Goal: Task Accomplishment & Management: Use online tool/utility

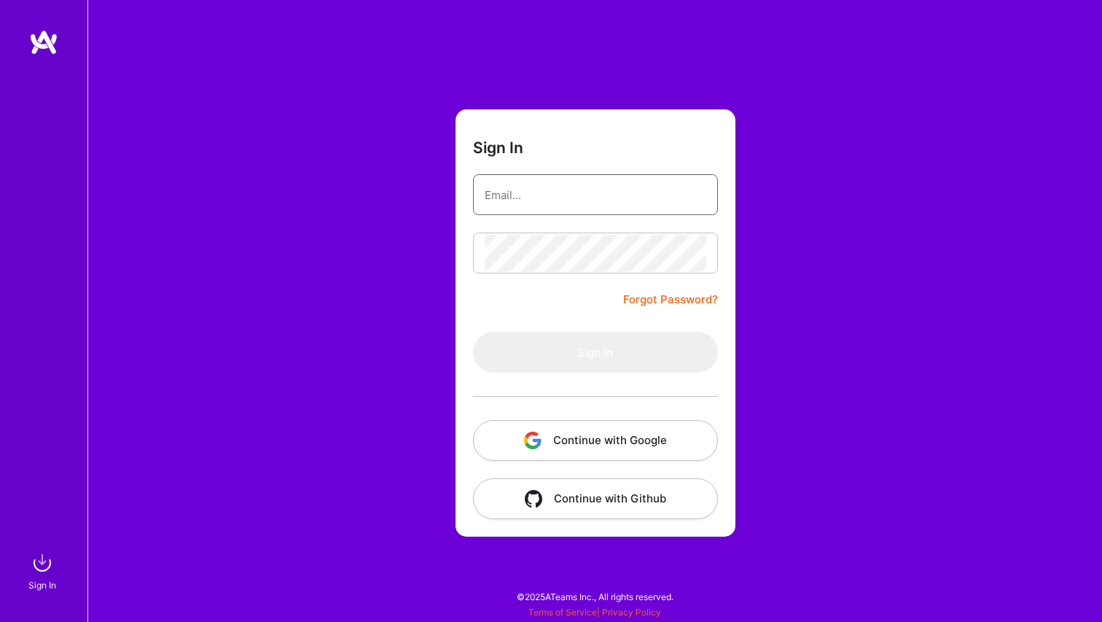
type input "w@[DOMAIN_NAME]"
click at [595, 352] on button "Sign In" at bounding box center [595, 352] width 245 height 41
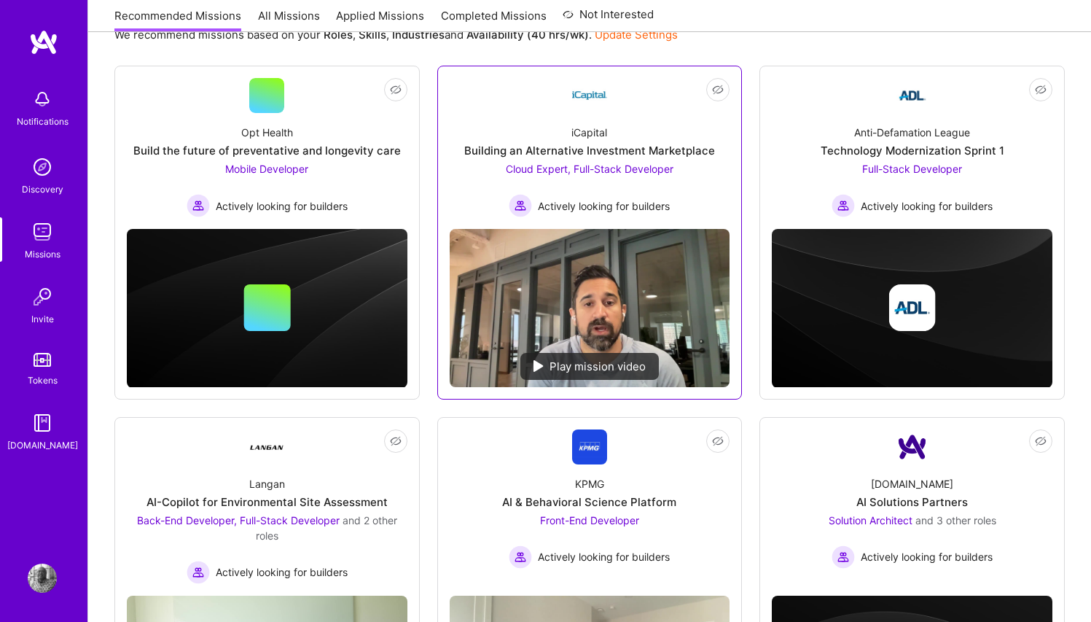
scroll to position [181, 0]
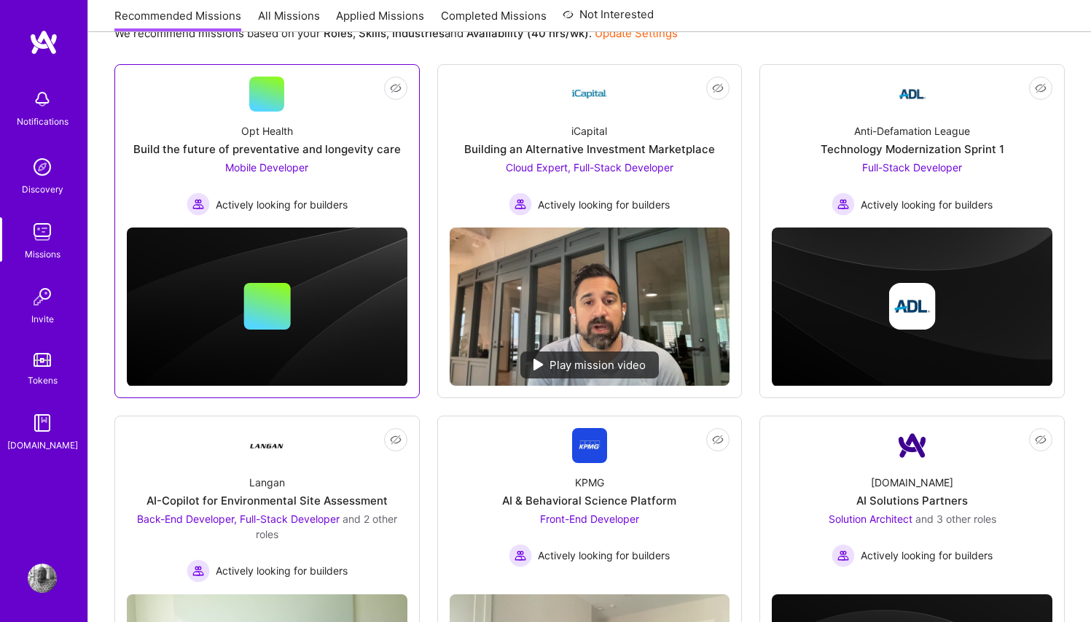
click at [261, 164] on span "Mobile Developer" at bounding box center [266, 167] width 83 height 12
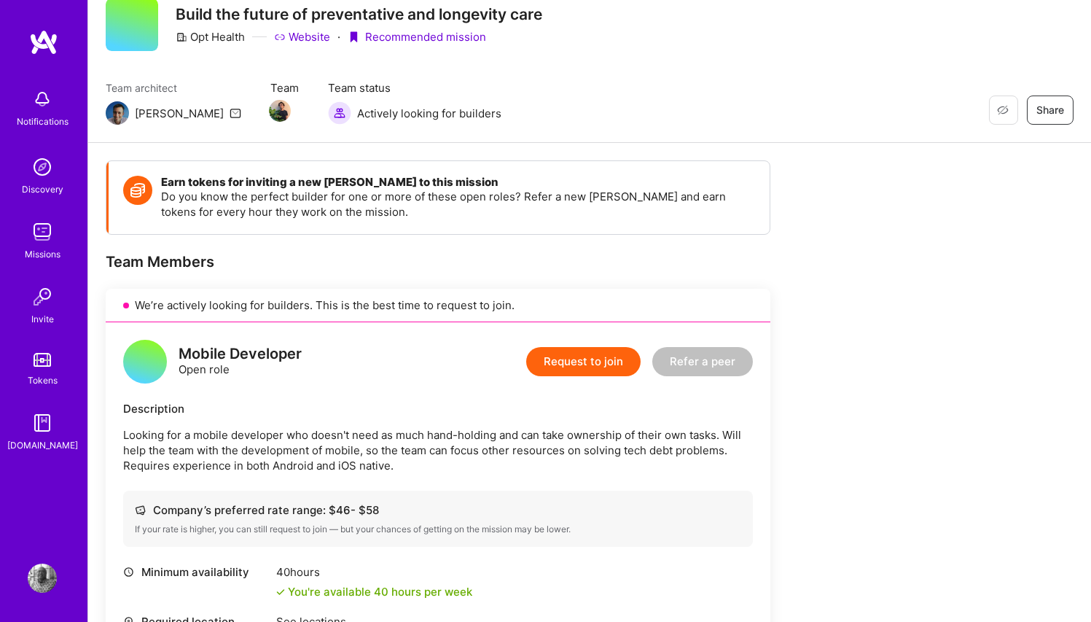
scroll to position [15, 0]
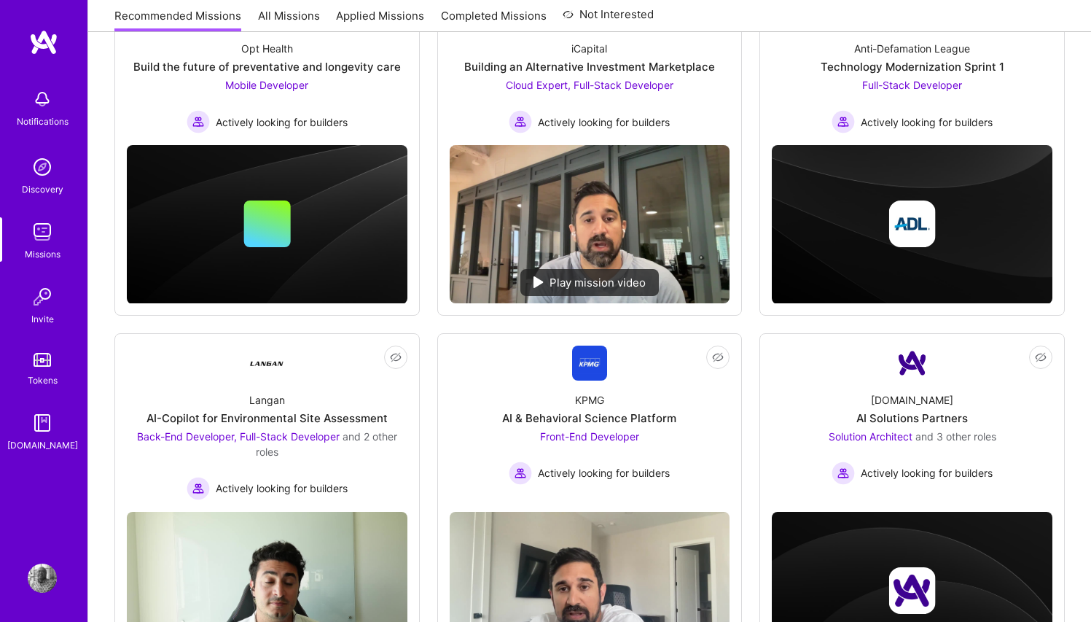
scroll to position [85, 0]
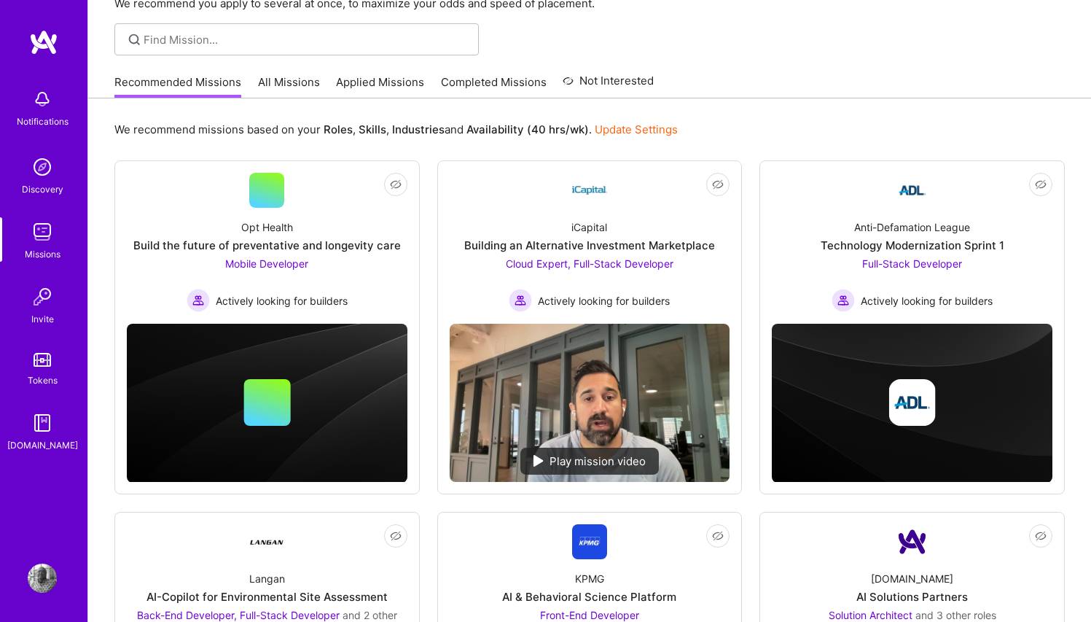
click at [292, 86] on link "All Missions" at bounding box center [289, 86] width 62 height 24
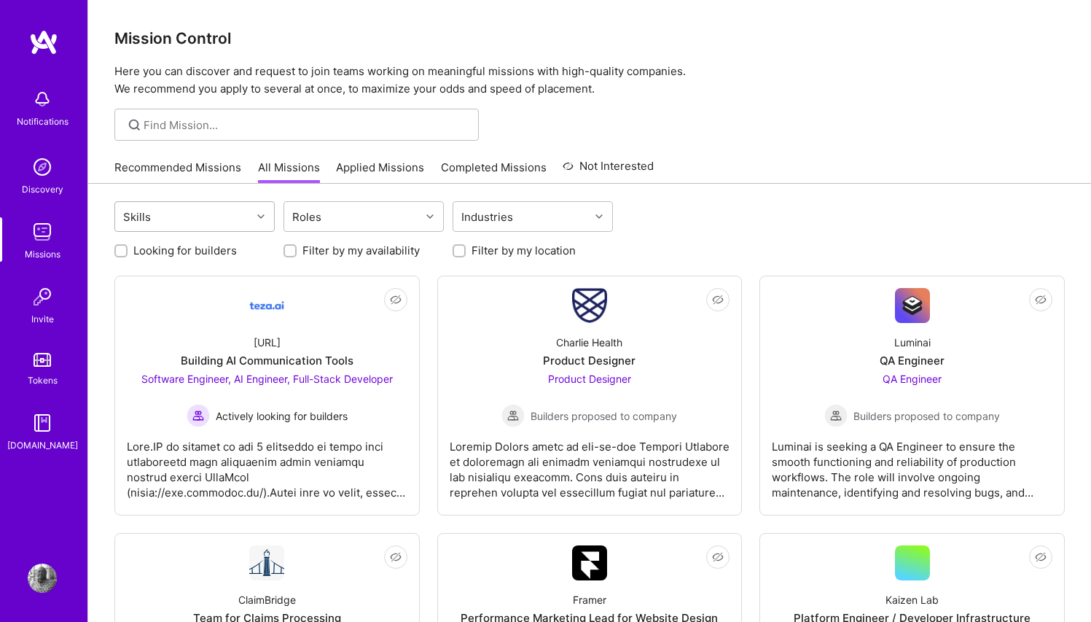
click at [265, 220] on div at bounding box center [262, 216] width 23 height 19
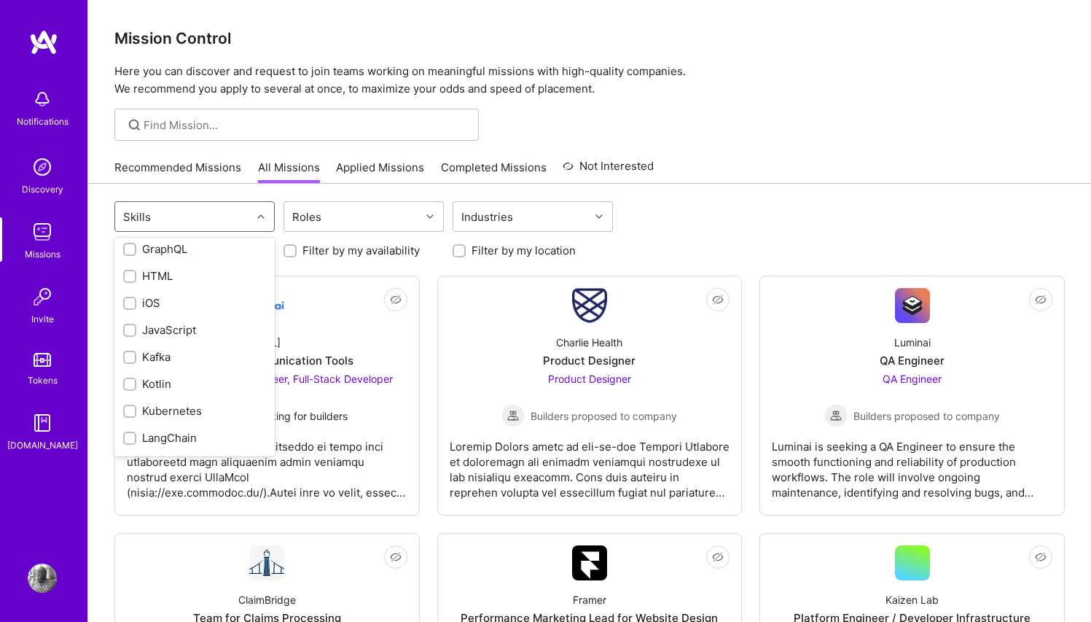
scroll to position [784, 0]
click at [130, 295] on input "checkbox" at bounding box center [131, 295] width 10 height 10
checkbox input "true"
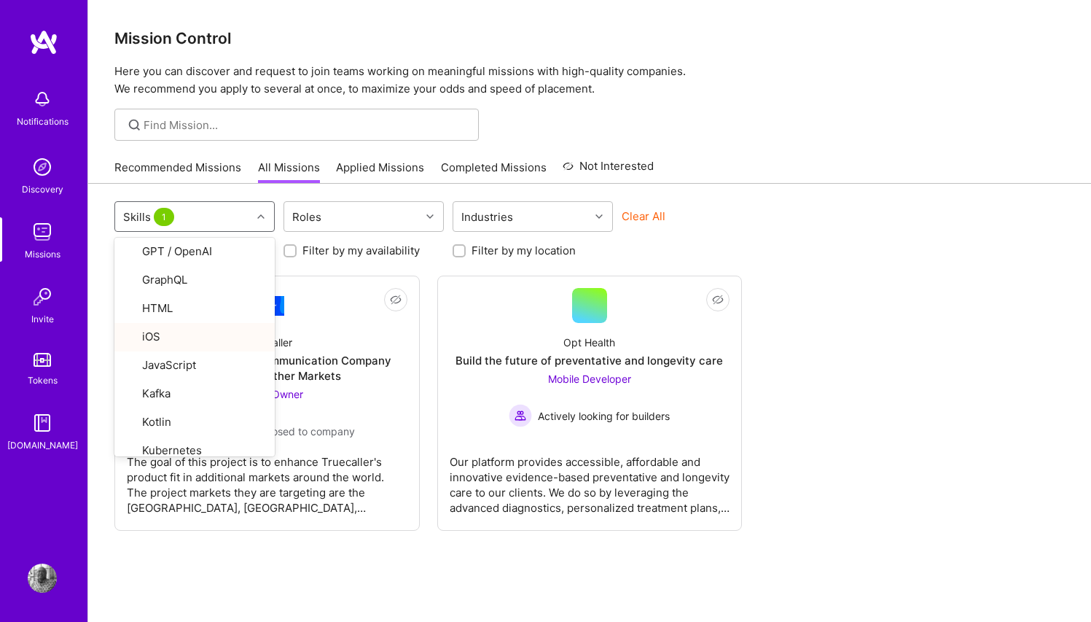
click at [79, 300] on link "Invite" at bounding box center [42, 304] width 90 height 44
